Goal: Find contact information: Find contact information

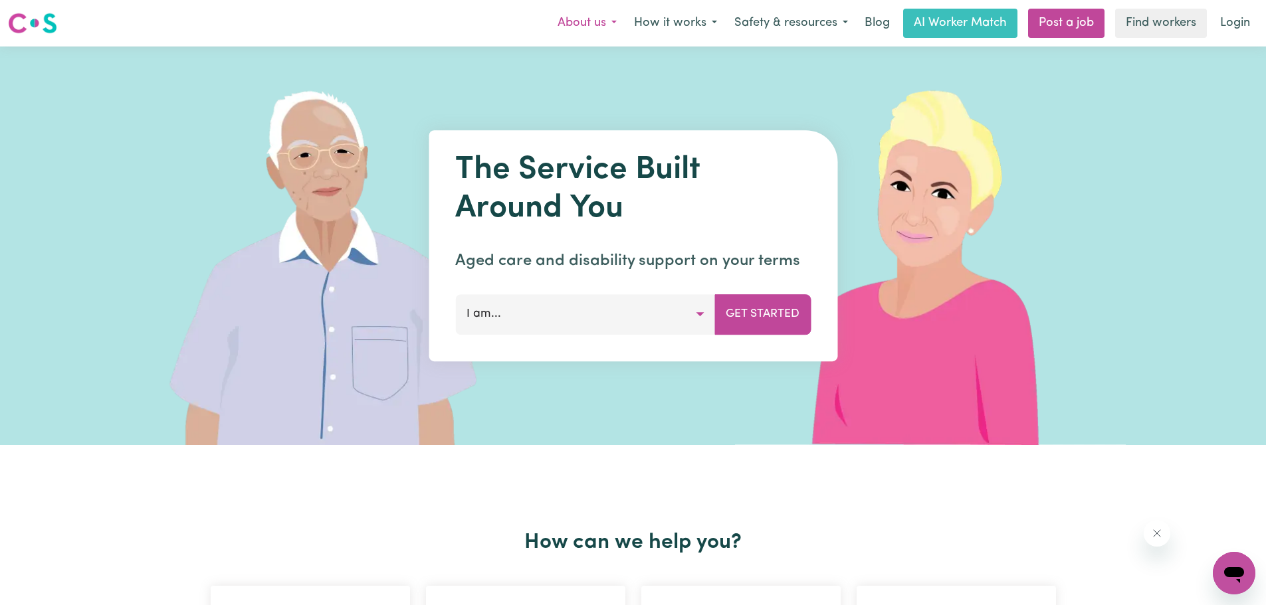
click at [605, 25] on button "About us" at bounding box center [587, 23] width 76 height 28
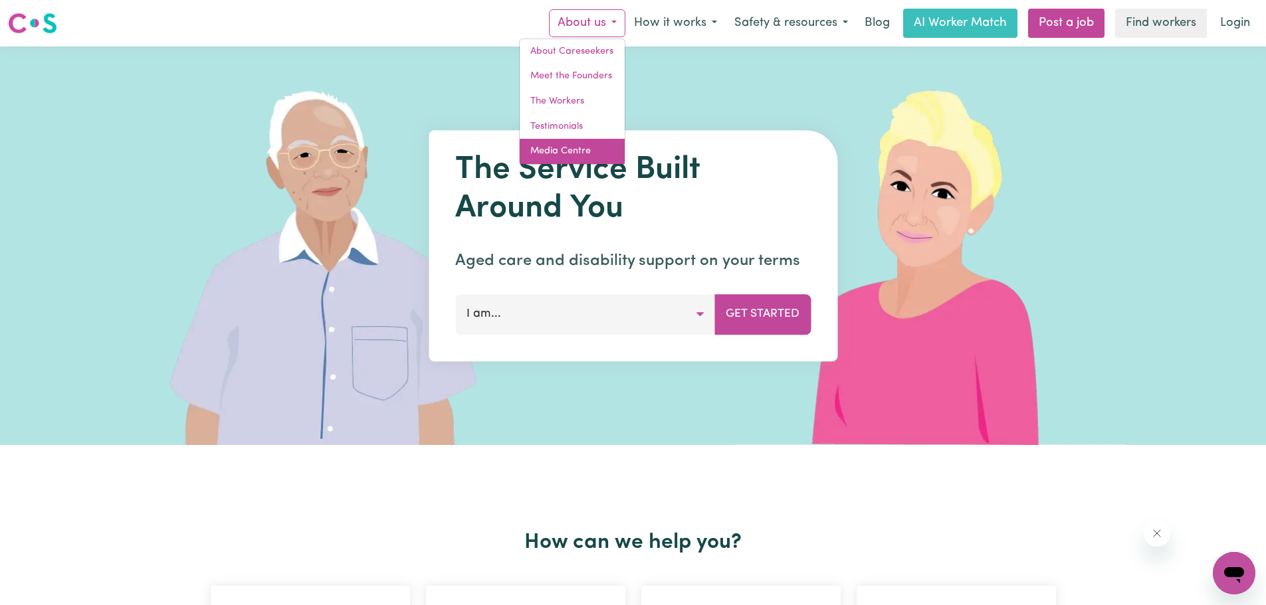
click at [577, 148] on link "Media Centre" at bounding box center [572, 151] width 105 height 25
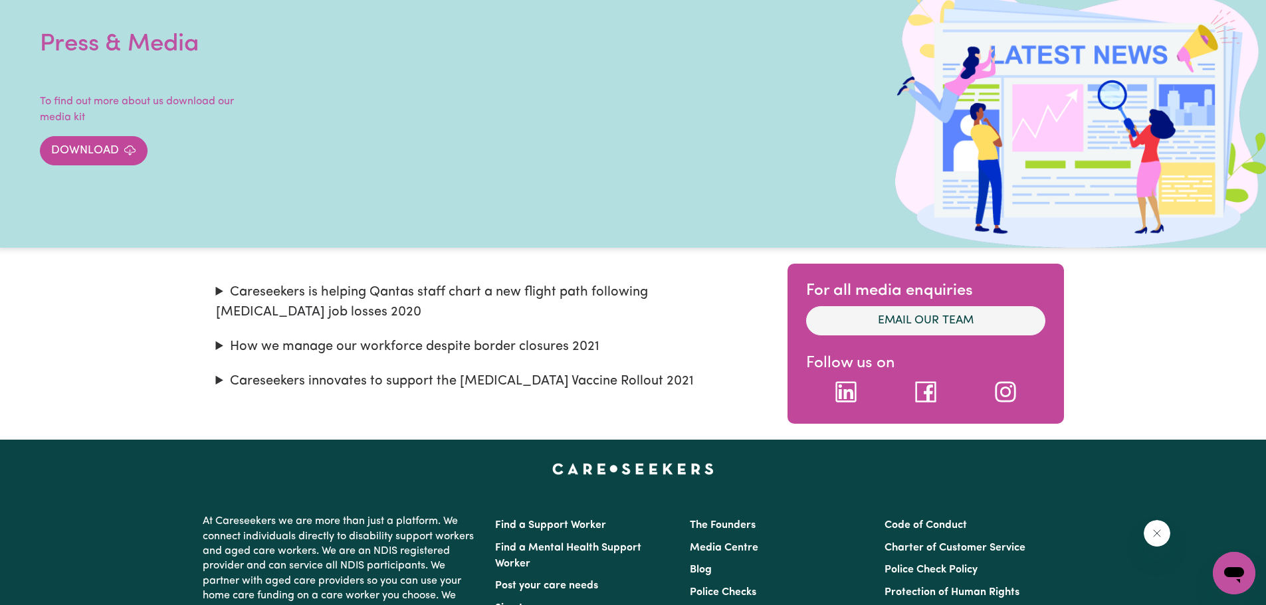
scroll to position [332, 0]
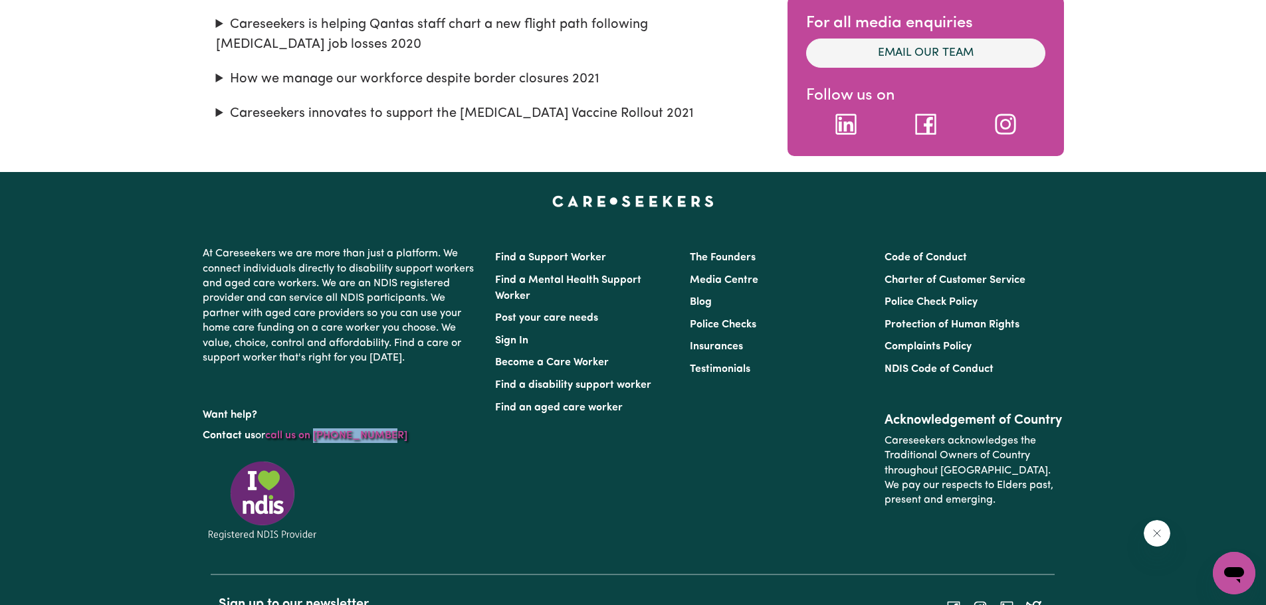
drag, startPoint x: 386, startPoint y: 441, endPoint x: 320, endPoint y: 439, distance: 66.5
click at [320, 439] on p "Contact us or call us on 1300 765 465" at bounding box center [341, 435] width 276 height 25
copy link "1300 765 465"
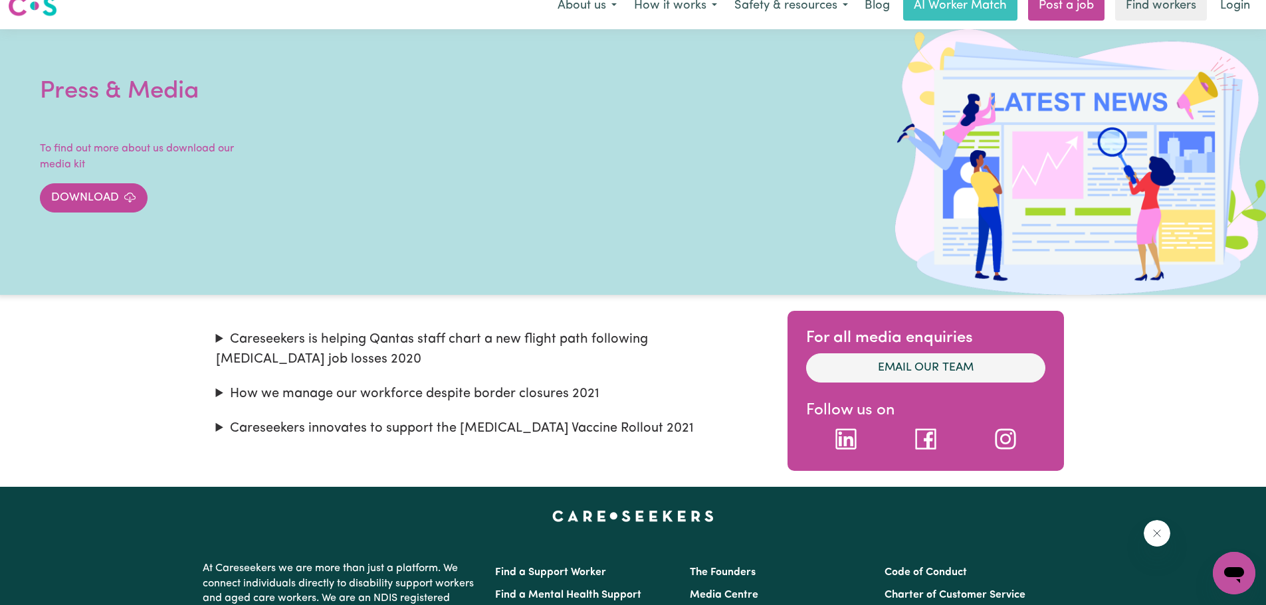
scroll to position [0, 0]
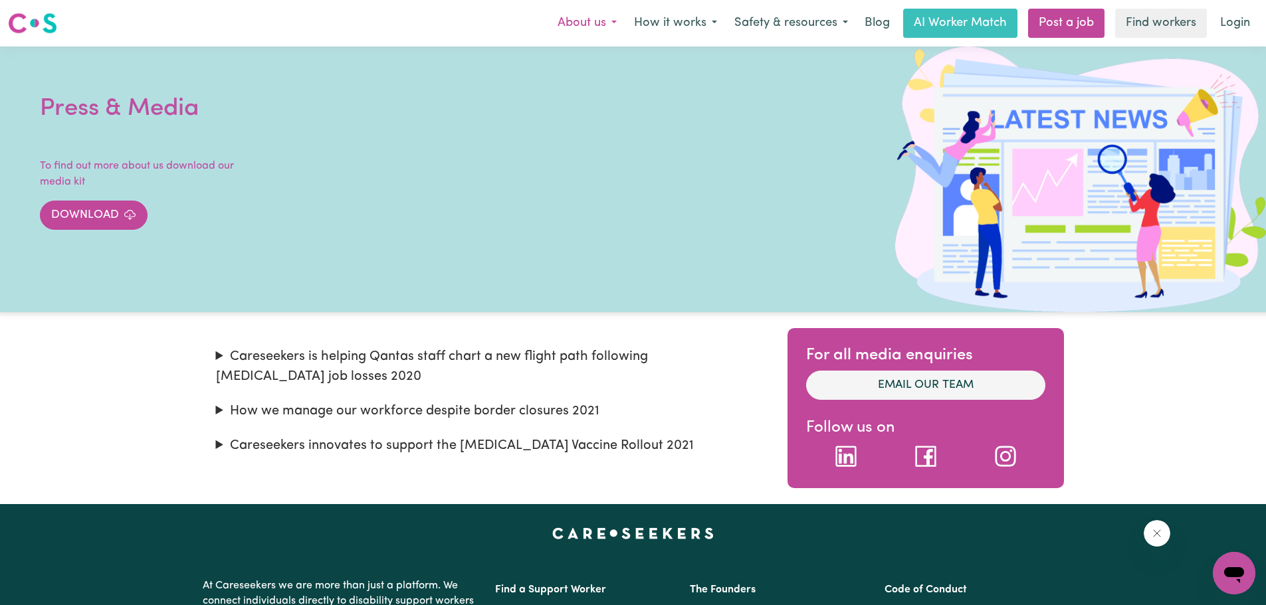
click at [571, 13] on button "About us" at bounding box center [587, 23] width 76 height 28
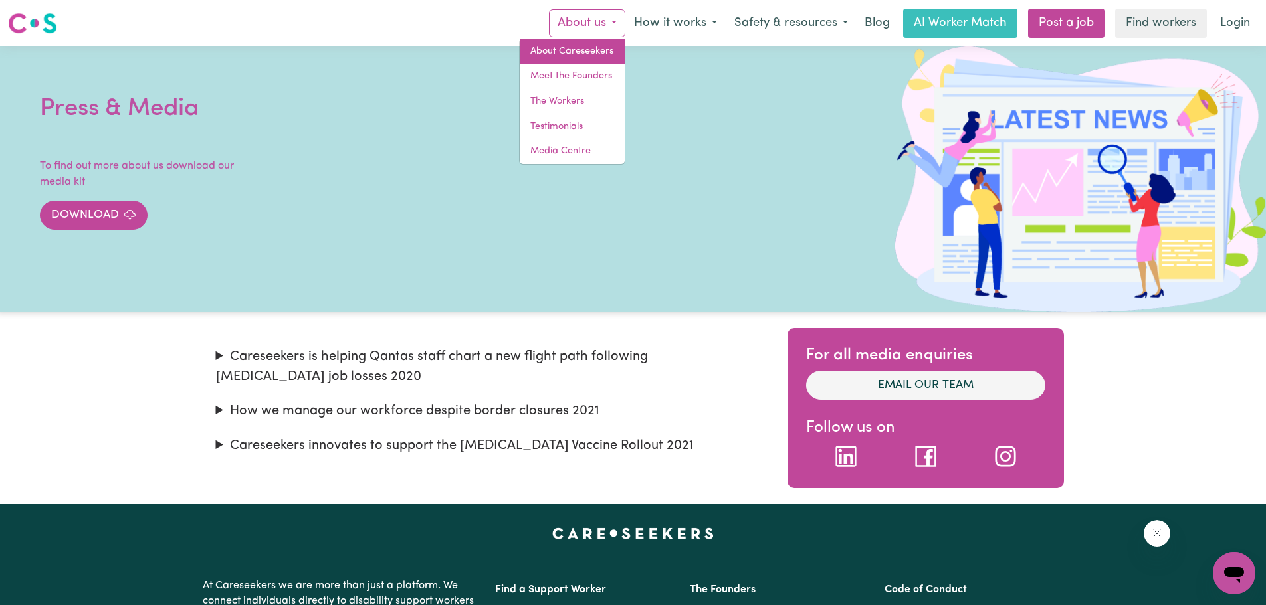
click at [575, 42] on link "About Careseekers" at bounding box center [572, 51] width 105 height 25
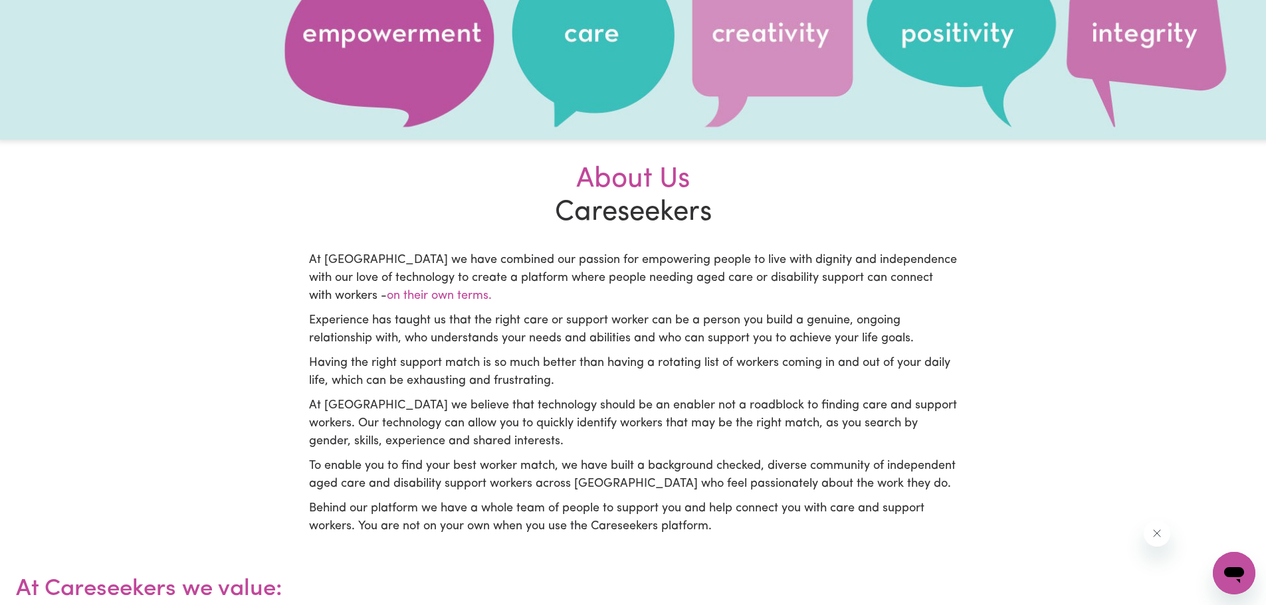
scroll to position [199, 0]
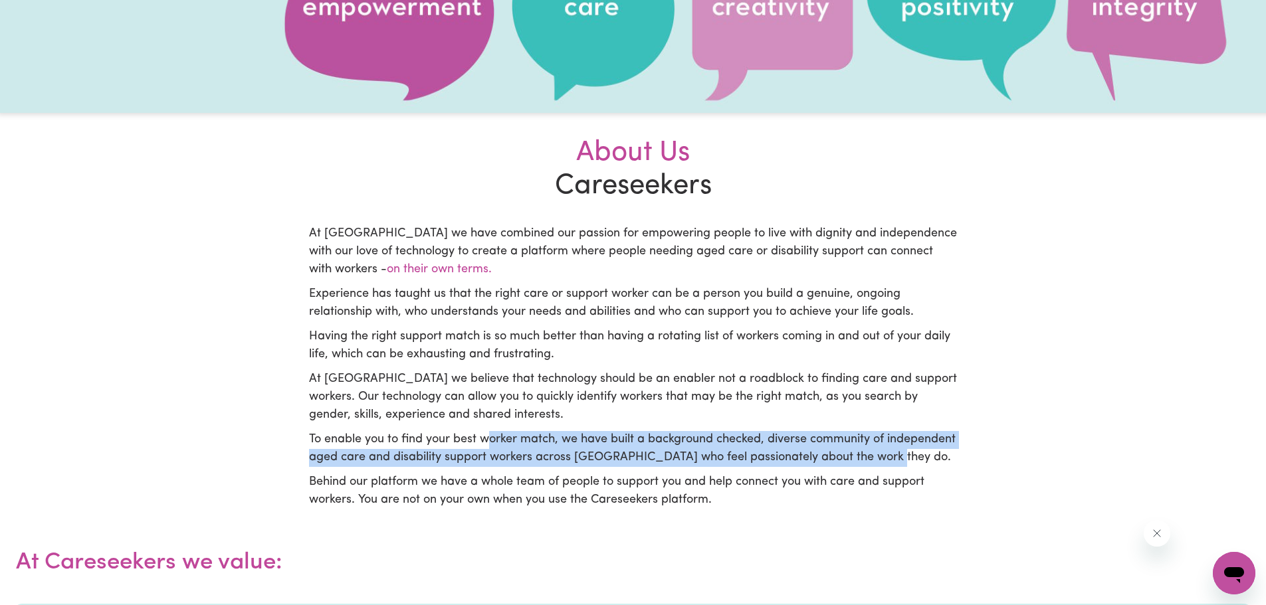
drag, startPoint x: 484, startPoint y: 441, endPoint x: 981, endPoint y: 464, distance: 496.9
click at [981, 464] on main "About Careseekers About Us Careseekers At Careseekers we have combined our pass…" at bounding box center [633, 415] width 1266 height 1136
